Goal: Task Accomplishment & Management: Manage account settings

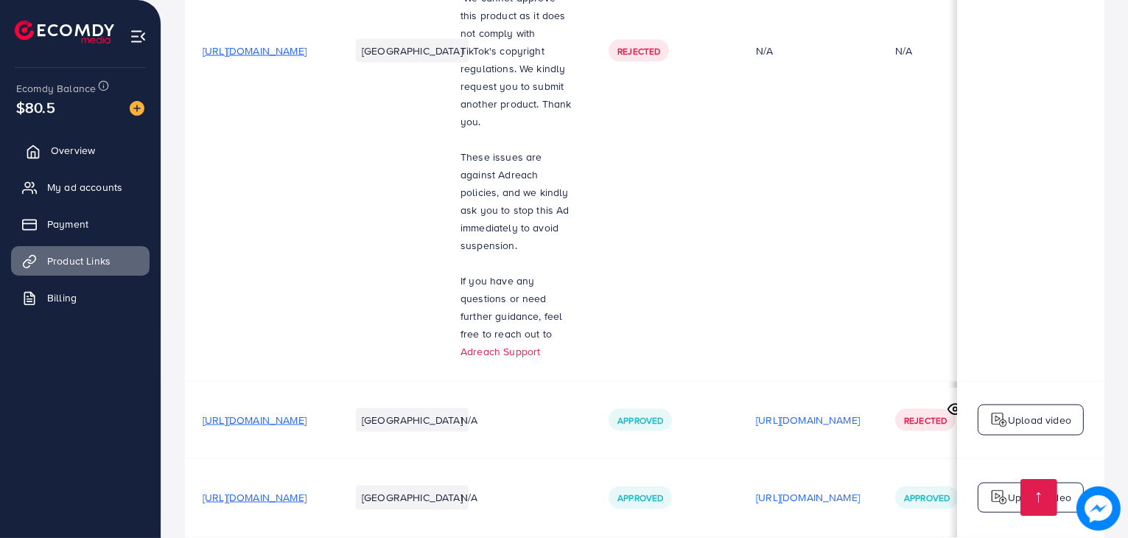
click at [109, 155] on link "Overview" at bounding box center [80, 150] width 138 height 29
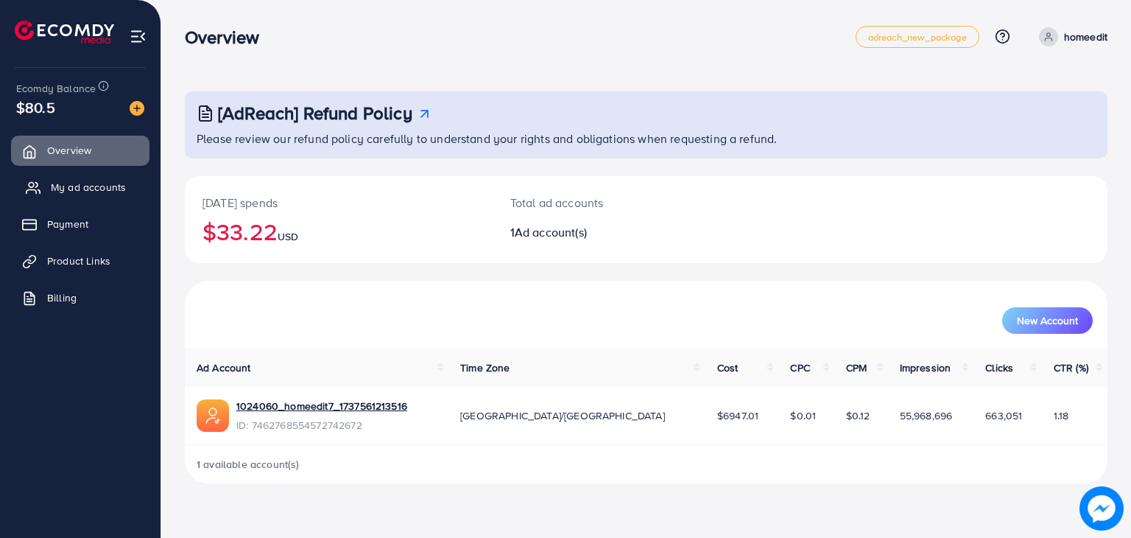
click at [108, 184] on span "My ad accounts" at bounding box center [88, 187] width 75 height 15
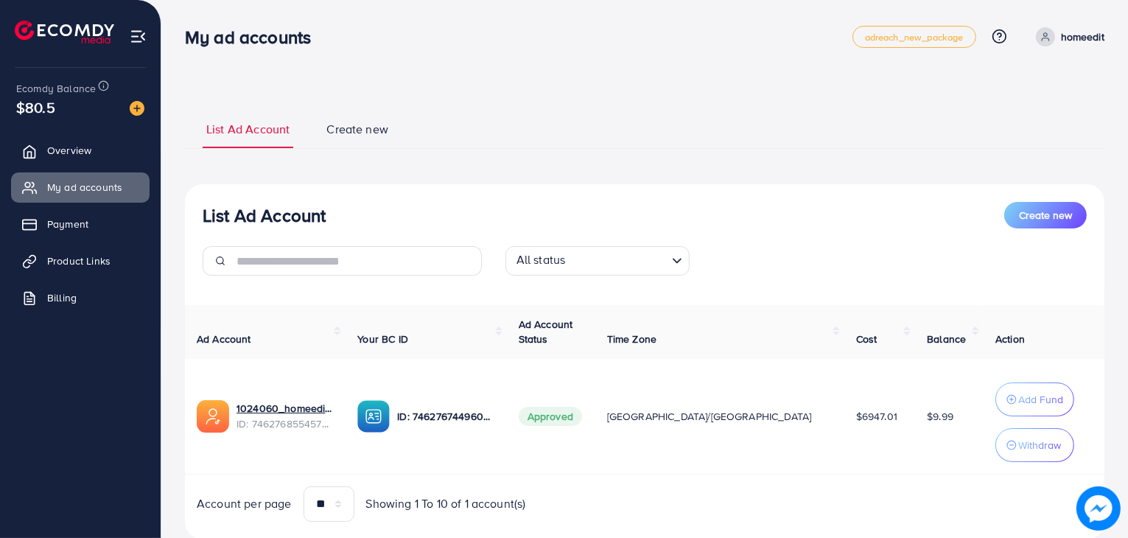
click at [108, 166] on ul "Overview My ad accounts Payment Product Links Billing" at bounding box center [80, 229] width 161 height 198
click at [106, 257] on span "Product Links" at bounding box center [82, 260] width 63 height 15
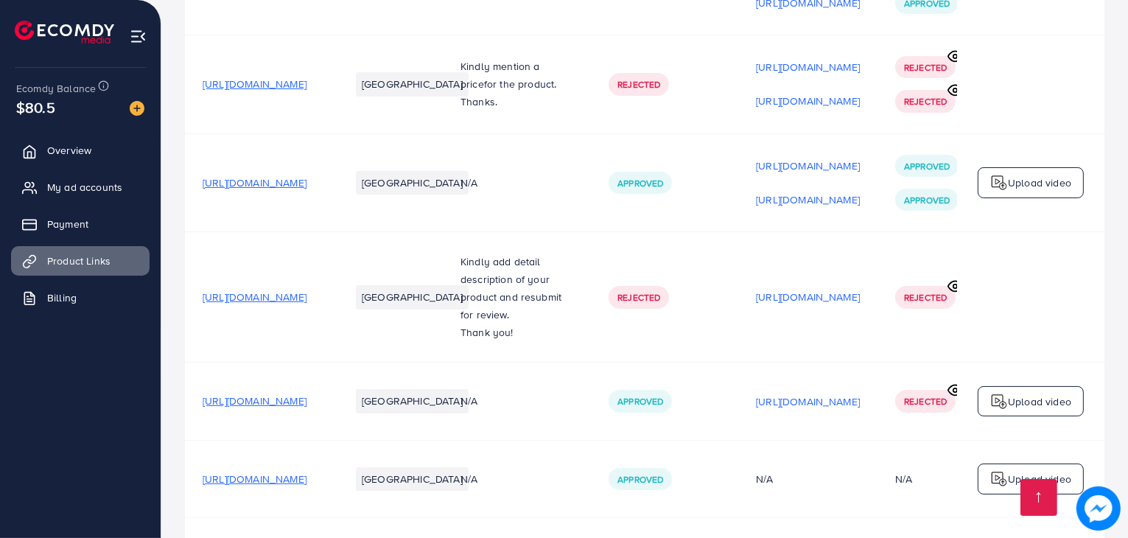
scroll to position [368, 0]
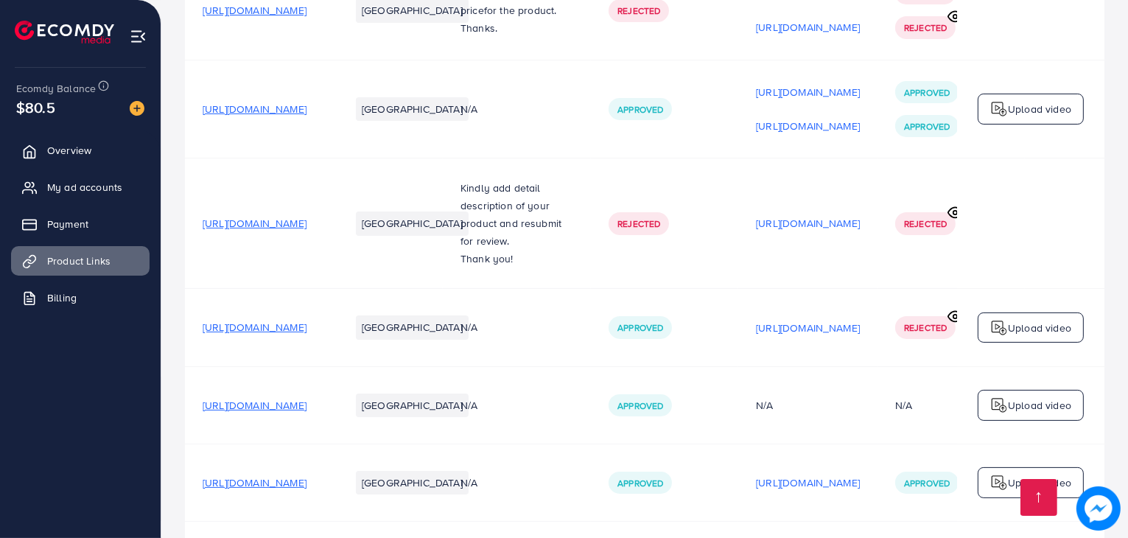
click at [306, 320] on span "[URL][DOMAIN_NAME]" at bounding box center [255, 327] width 104 height 15
